Goal: Information Seeking & Learning: Learn about a topic

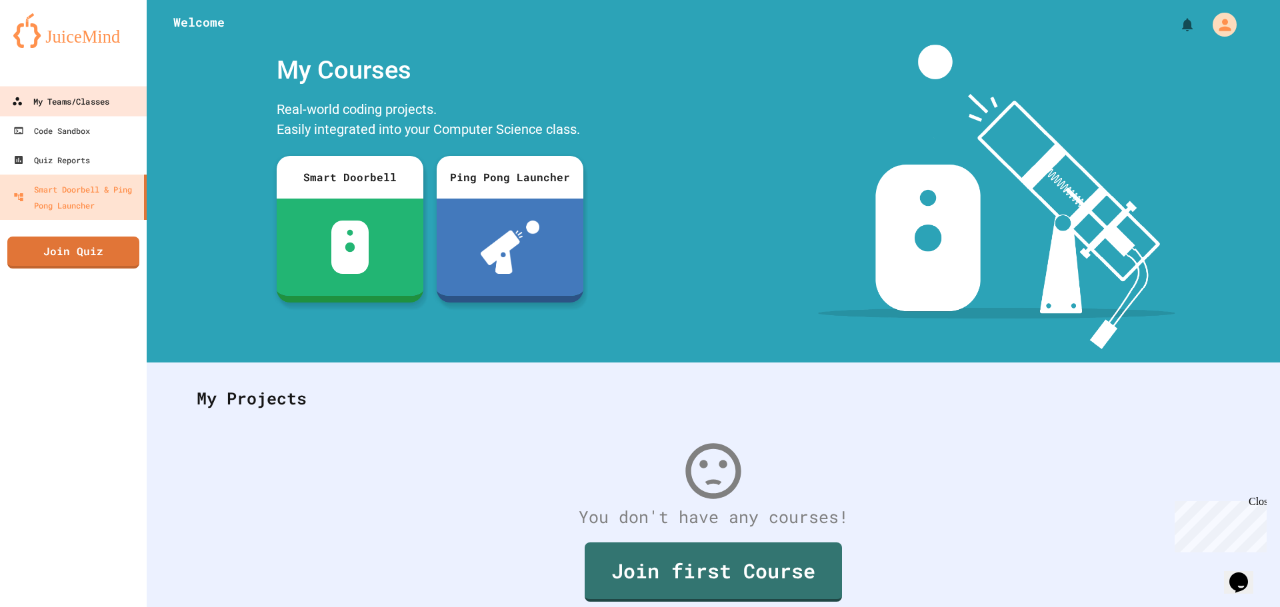
click at [40, 87] on link "My Teams/Classes" at bounding box center [73, 101] width 150 height 30
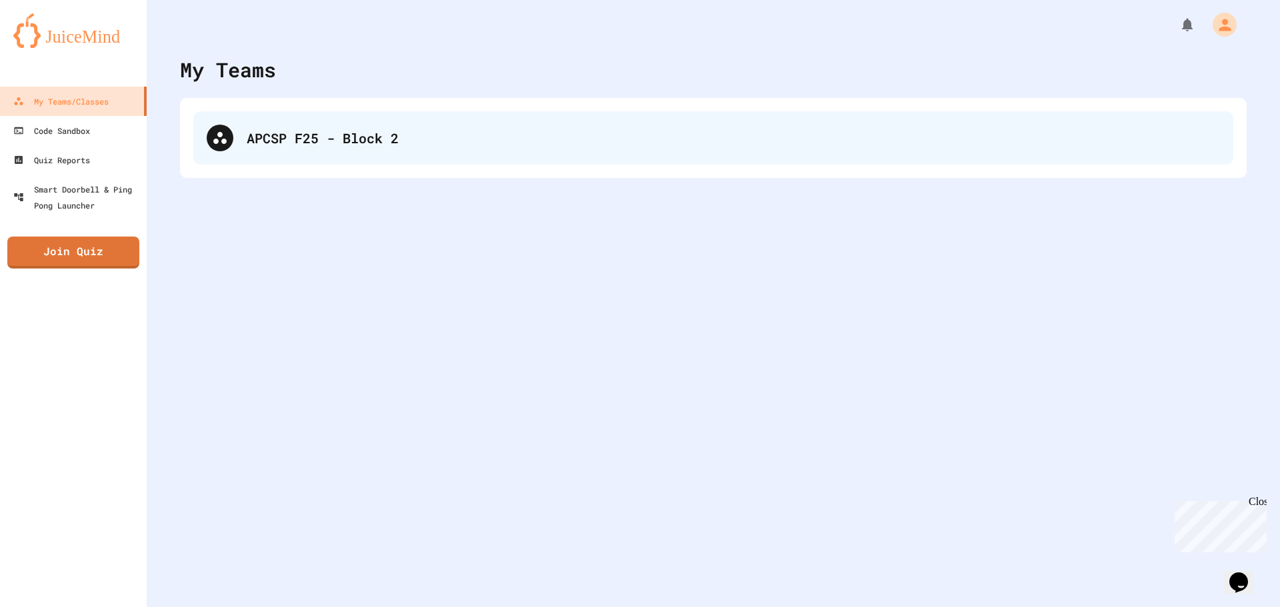
click at [454, 145] on div "APCSP F25 - Block 2" at bounding box center [733, 138] width 973 height 20
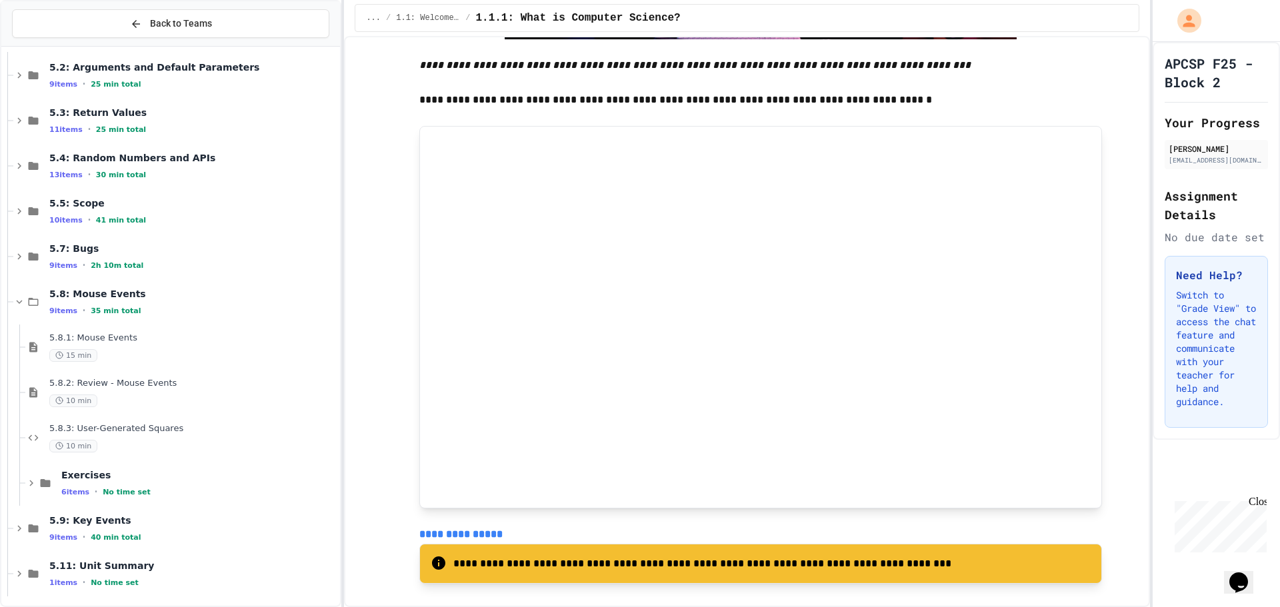
scroll to position [283, 0]
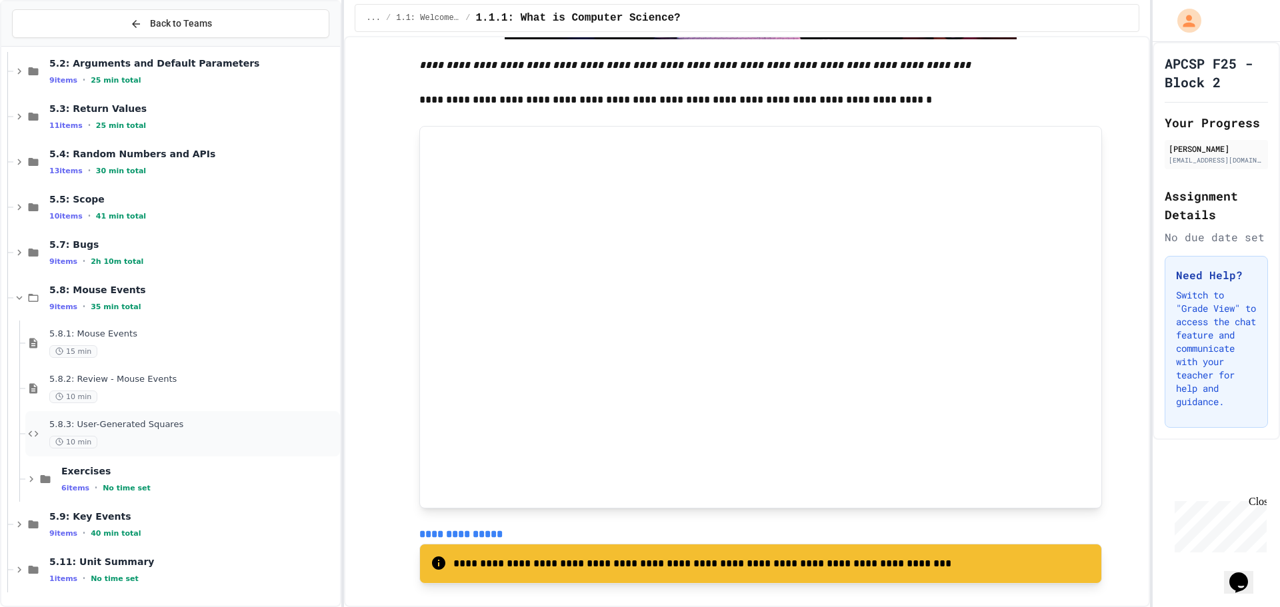
click at [134, 417] on div "5.8.3: User-Generated Squares 10 min" at bounding box center [182, 433] width 315 height 45
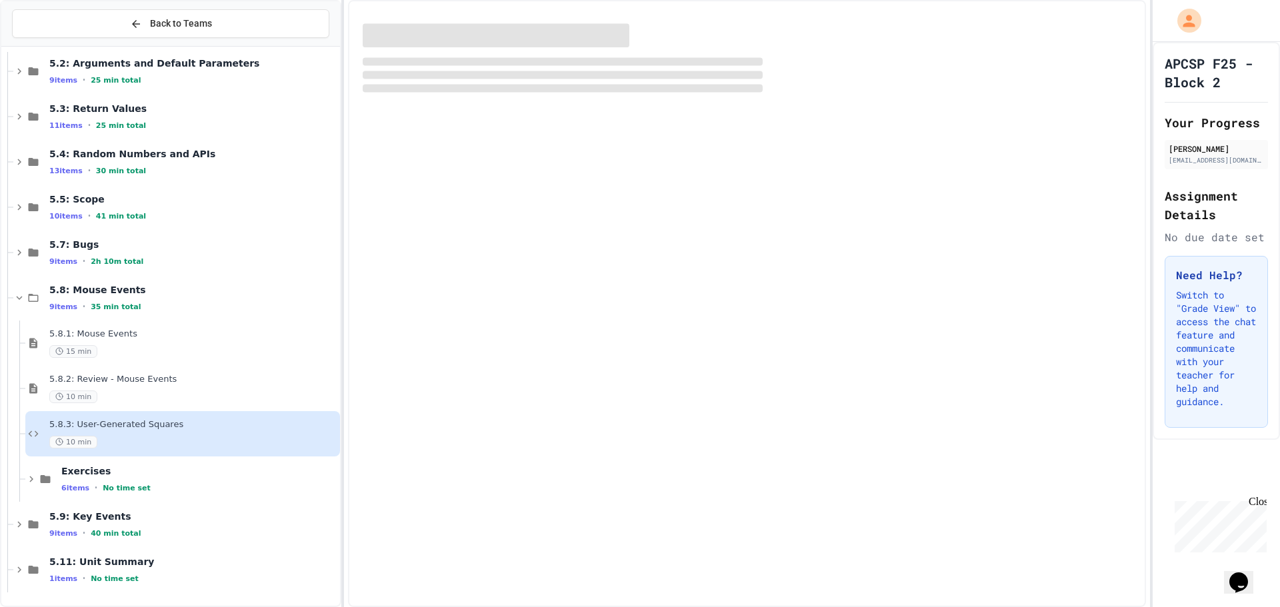
scroll to position [267, 0]
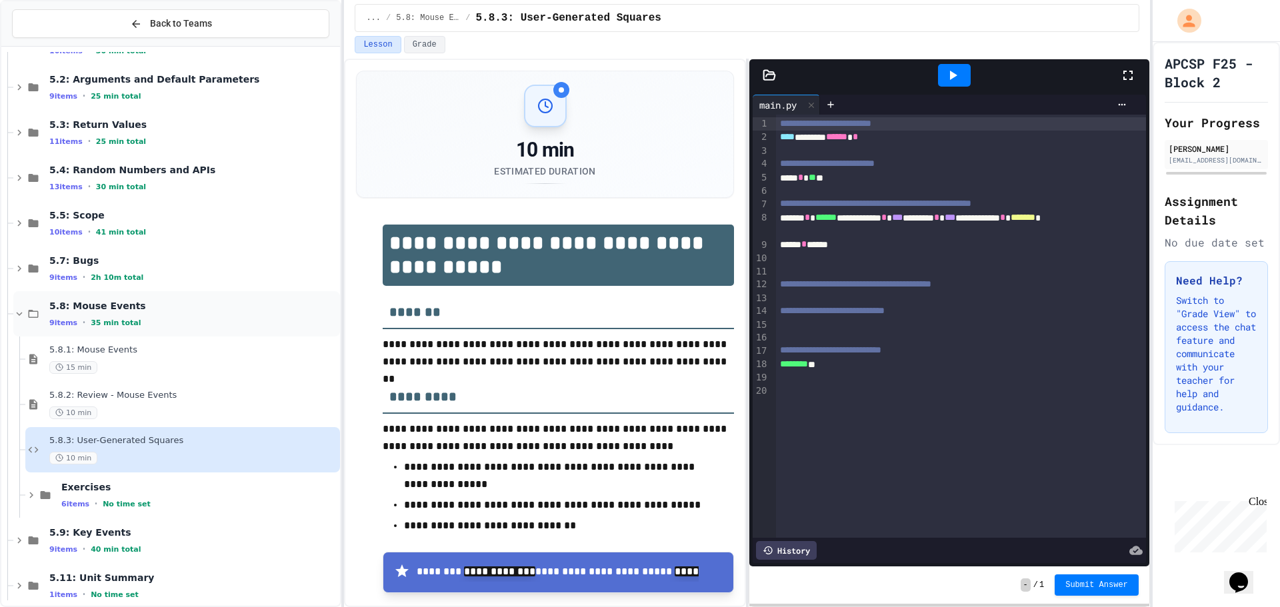
click at [117, 310] on span "5.8: Mouse Events" at bounding box center [193, 306] width 288 height 12
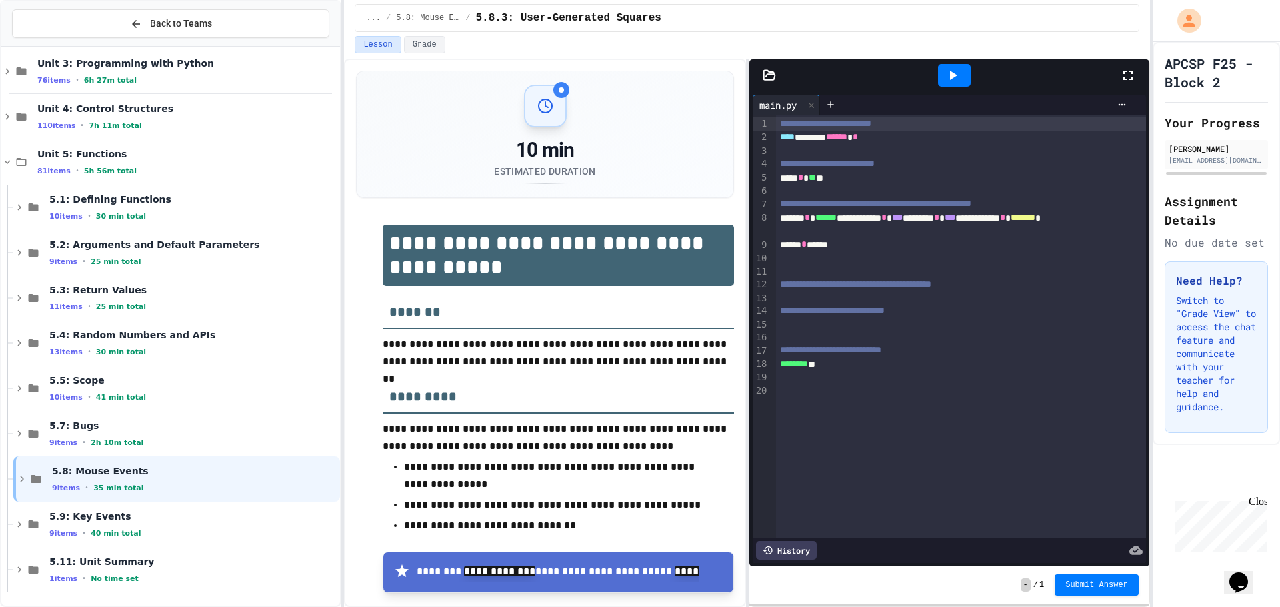
scroll to position [86, 0]
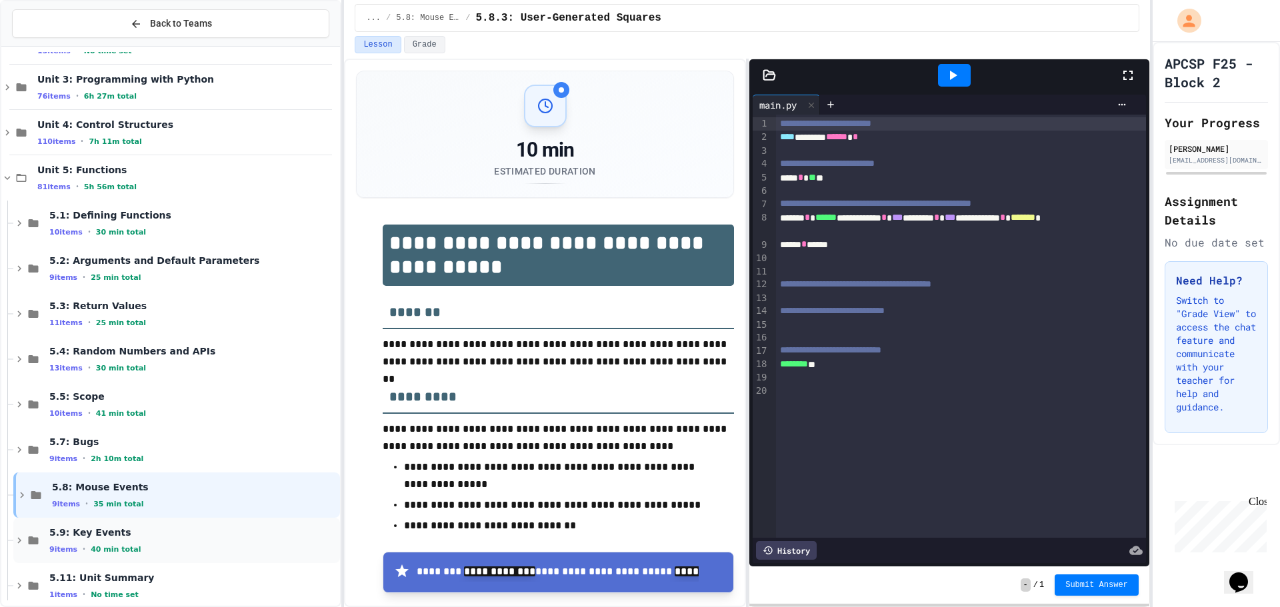
click at [94, 545] on span "40 min total" at bounding box center [116, 549] width 50 height 9
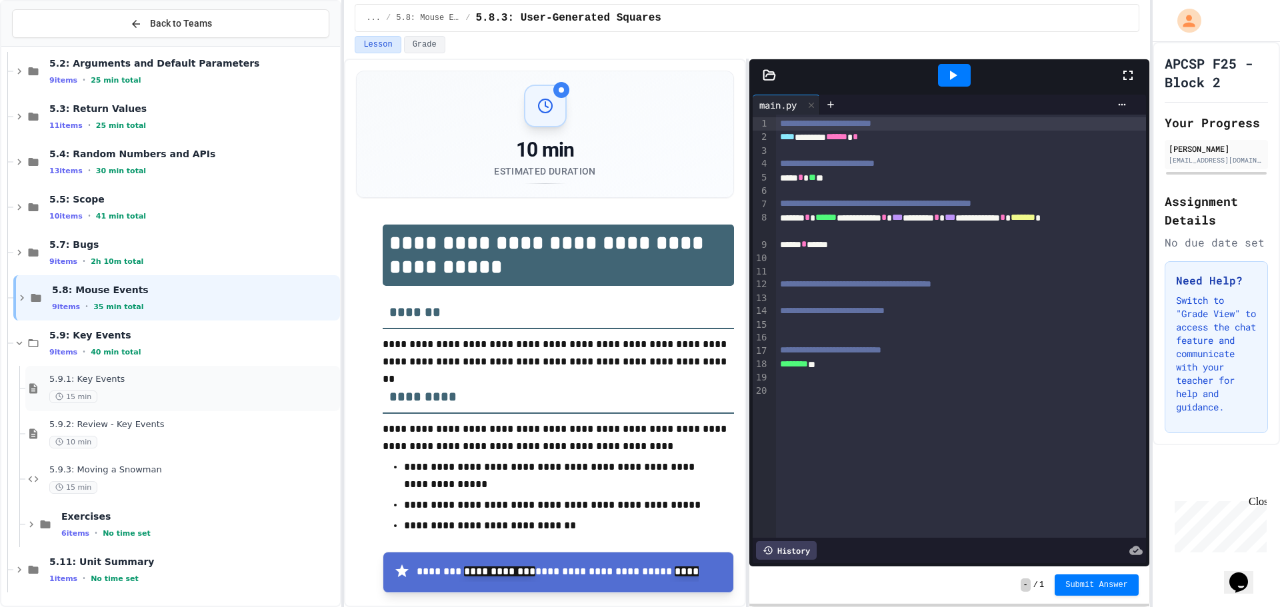
click at [175, 403] on div "15 min" at bounding box center [193, 397] width 288 height 13
